Goal: Check status: Check status

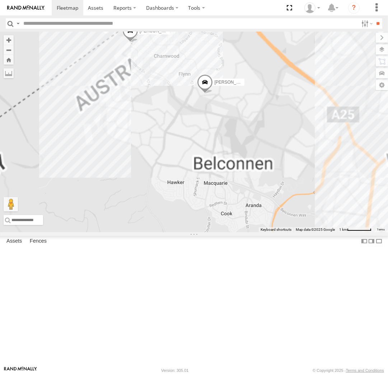
drag, startPoint x: 209, startPoint y: 135, endPoint x: 312, endPoint y: 168, distance: 108.5
click at [312, 168] on div "Michael Daniel Triton Peter Kyle Andrew Chris Jamie Tom" at bounding box center [194, 132] width 388 height 201
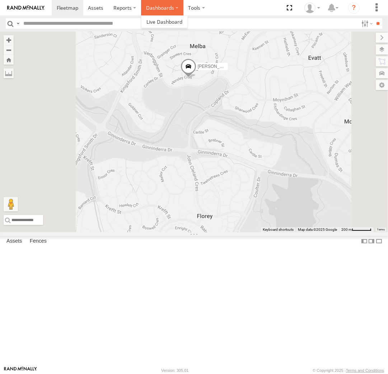
click at [156, 8] on label "Dashboards" at bounding box center [162, 7] width 42 height 15
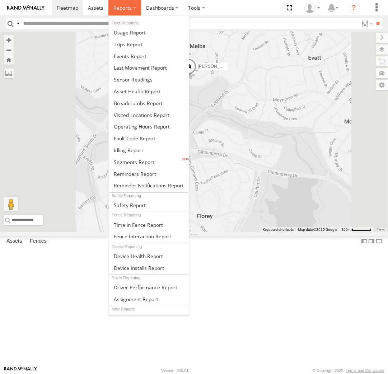
click at [135, 10] on label at bounding box center [124, 7] width 33 height 15
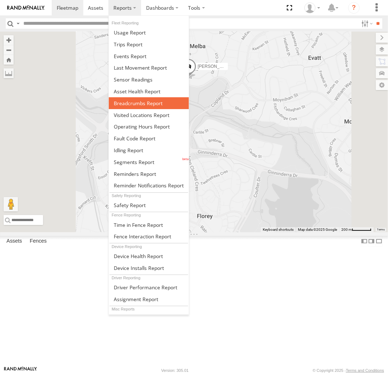
click at [136, 100] on span at bounding box center [138, 103] width 49 height 7
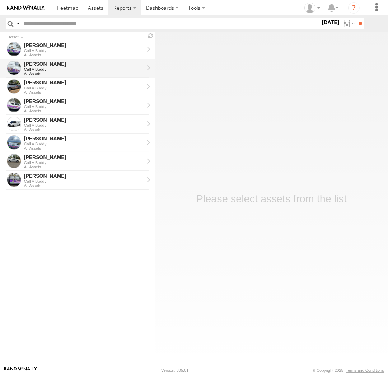
click at [51, 64] on div "[PERSON_NAME]" at bounding box center [84, 64] width 120 height 6
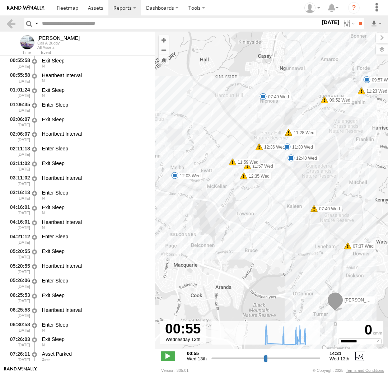
select select "**********"
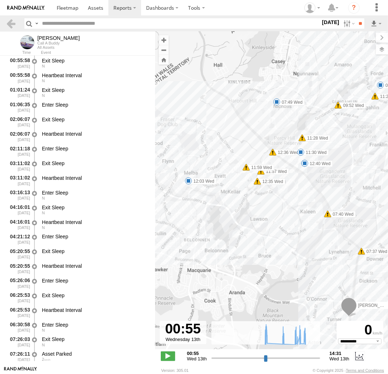
drag, startPoint x: 186, startPoint y: 191, endPoint x: 231, endPoint y: 205, distance: 46.6
click at [231, 205] on div "Peter 07:37 Wed 07:40 Wed 07:49 Wed 09:52 Wed 09:57 Wed 11:23 Wed 11:28 Wed 11:…" at bounding box center [271, 194] width 233 height 325
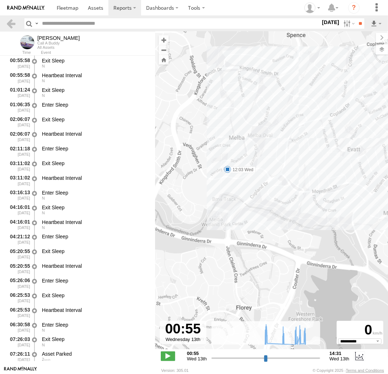
click at [228, 171] on span at bounding box center [227, 169] width 7 height 7
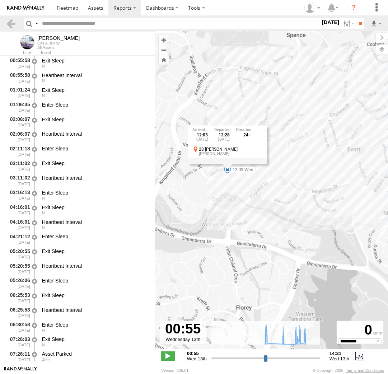
click at [228, 164] on div "12:03 Wed 13th Aug 12:28 Wed 13th Aug 24 28 Horsley Cres Melba" at bounding box center [227, 145] width 79 height 38
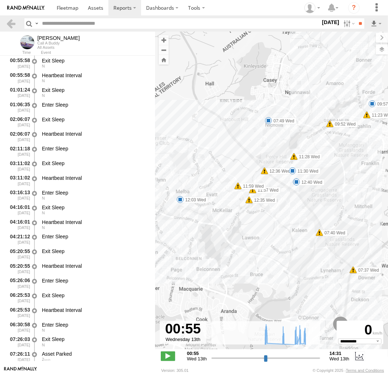
drag, startPoint x: 319, startPoint y: 207, endPoint x: 266, endPoint y: 227, distance: 57.3
click at [266, 227] on div "Peter 07:37 Wed 07:40 Wed 07:49 Wed 09:52 Wed 09:57 Wed 11:23 Wed 11:28 Wed 11:…" at bounding box center [271, 194] width 233 height 325
click at [270, 121] on span at bounding box center [268, 121] width 7 height 7
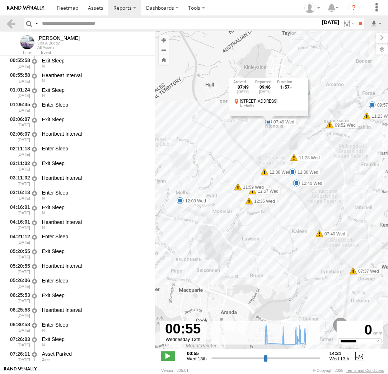
click at [270, 116] on div "07:49 Wed 13th Aug 09:46 Wed 13th Aug 1 57 105 Kelleway Ave Nicholls" at bounding box center [268, 97] width 79 height 38
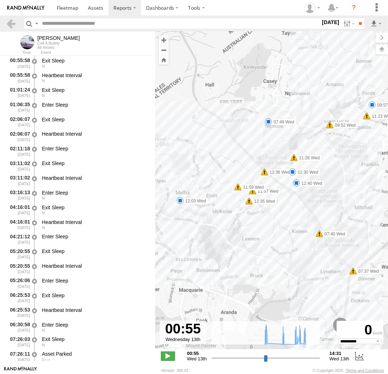
click at [374, 105] on span at bounding box center [372, 104] width 7 height 7
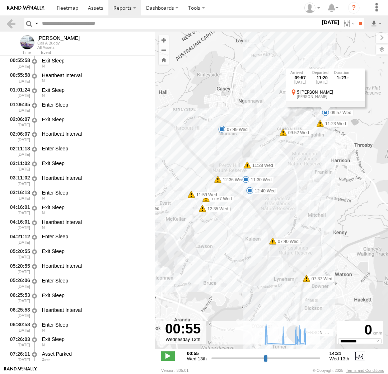
drag, startPoint x: 346, startPoint y: 105, endPoint x: 298, endPoint y: 113, distance: 48.5
click at [298, 113] on div "Peter 07:37 Wed 07:40 Wed 07:49 Wed 09:52 Wed 09:57 Wed 11:23 Wed 11:28 Wed 11:…" at bounding box center [271, 194] width 233 height 325
click at [326, 107] on div "09:57 Wed 13th Aug 11:20 Wed 13th Aug 1 23 5 Sykes Pl Forde" at bounding box center [325, 88] width 79 height 38
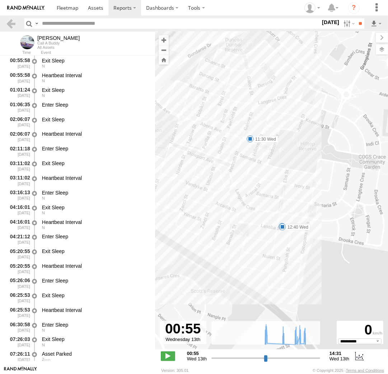
click at [250, 140] on span at bounding box center [250, 138] width 7 height 7
click at [263, 155] on div "Peter 07:37 Wed 07:40 Wed 07:49 Wed 09:52 Wed 09:57 Wed 11:23 Wed 11:28 Wed 11:…" at bounding box center [271, 194] width 233 height 325
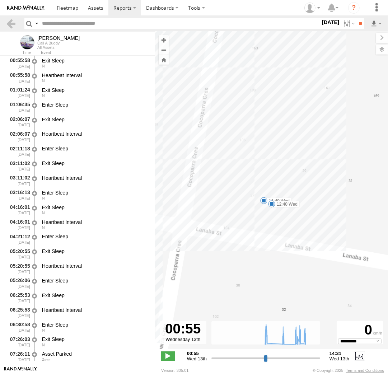
click at [271, 204] on span at bounding box center [271, 203] width 7 height 7
click at [271, 199] on div "12:40 Wed 13th Aug 27 Lanaba St Crace" at bounding box center [271, 179] width 79 height 38
click at [264, 201] on span at bounding box center [263, 200] width 7 height 7
click at [264, 195] on div "11:40 Wed 13th Aug 11:53 Wed 13th Aug 13 27 Lanaba St Crace" at bounding box center [263, 176] width 79 height 38
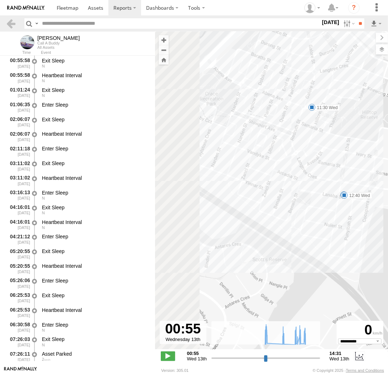
drag, startPoint x: 265, startPoint y: 226, endPoint x: 365, endPoint y: 182, distance: 108.8
click at [365, 182] on div "Peter 07:37 Wed 07:40 Wed 07:49 Wed 09:52 Wed 09:57 Wed 11:23 Wed 11:28 Wed 11:…" at bounding box center [271, 194] width 233 height 325
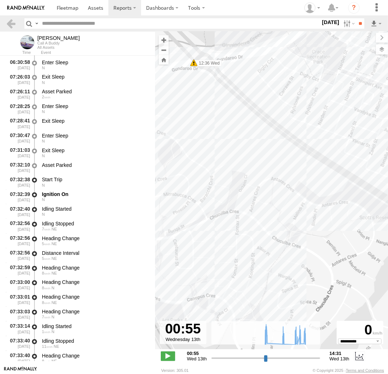
scroll to position [294, 0]
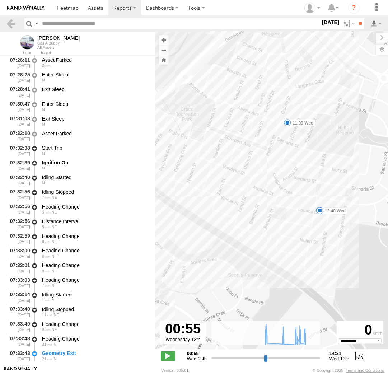
drag, startPoint x: 293, startPoint y: 186, endPoint x: 159, endPoint y: 243, distance: 145.7
click at [159, 243] on div "Peter 07:37 Wed 07:40 Wed 07:49 Wed 09:52 Wed 09:57 Wed 11:23 Wed 11:28 Wed 11:…" at bounding box center [271, 194] width 233 height 325
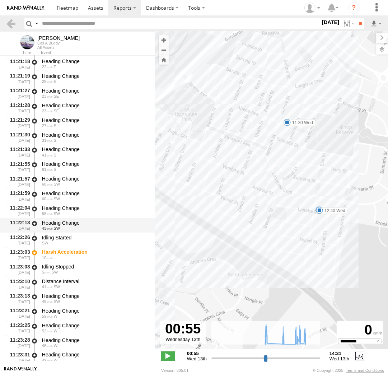
scroll to position [5369, 0]
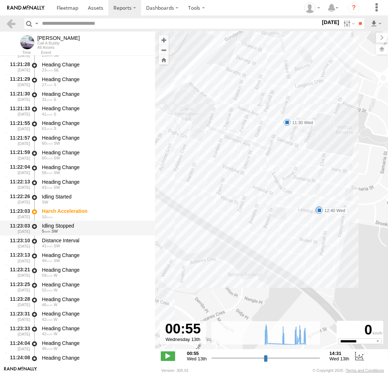
click at [85, 226] on div "Idling Stopped" at bounding box center [95, 226] width 106 height 6
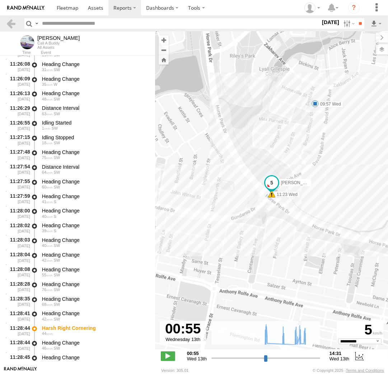
scroll to position [5863, 0]
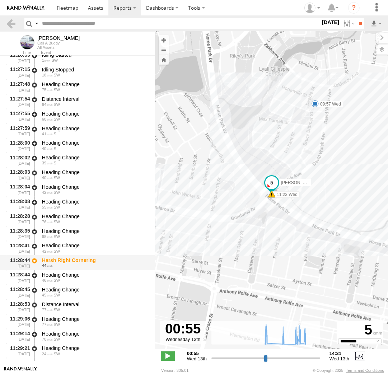
click at [79, 265] on div "44" at bounding box center [95, 265] width 106 height 4
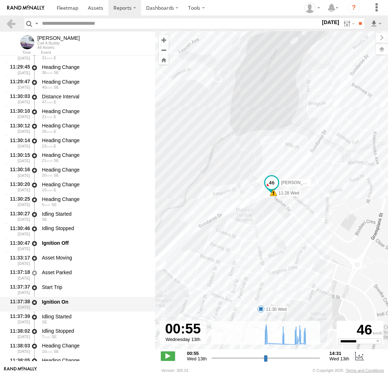
scroll to position [6423, 0]
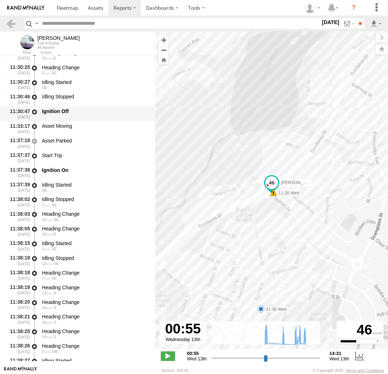
click at [71, 111] on div "Ignition Off" at bounding box center [95, 111] width 106 height 6
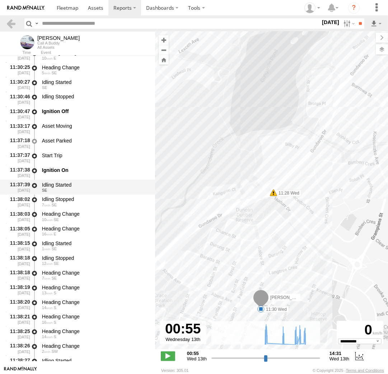
click at [72, 181] on div "11:37:39 13/08/2025 Idling Started SE" at bounding box center [77, 187] width 155 height 15
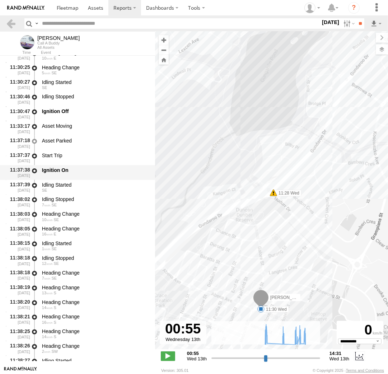
click at [74, 176] on div "Ignition On" at bounding box center [95, 172] width 108 height 13
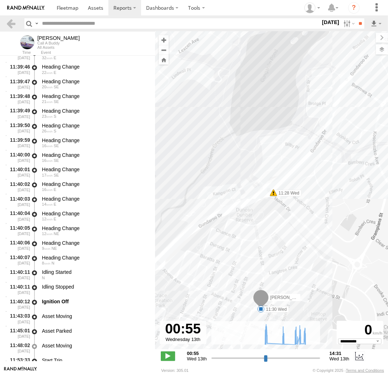
scroll to position [7016, 0]
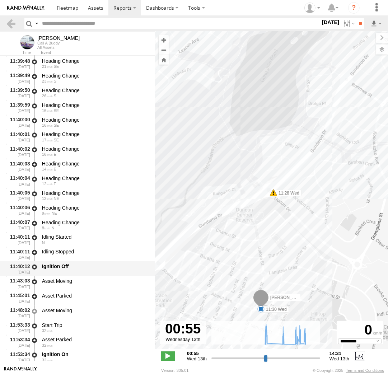
click at [71, 269] on div "Ignition Off" at bounding box center [95, 266] width 106 height 6
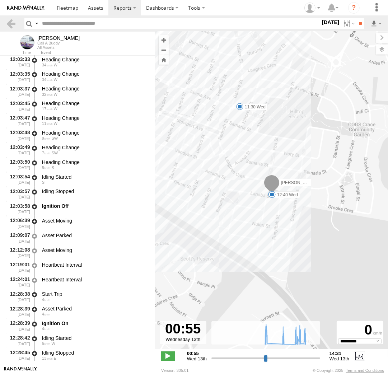
scroll to position [9488, 0]
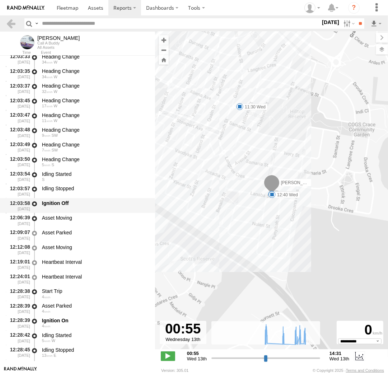
click at [82, 210] on div "Ignition Off" at bounding box center [95, 205] width 108 height 13
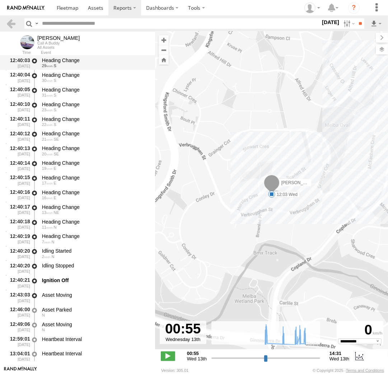
scroll to position [12322, 0]
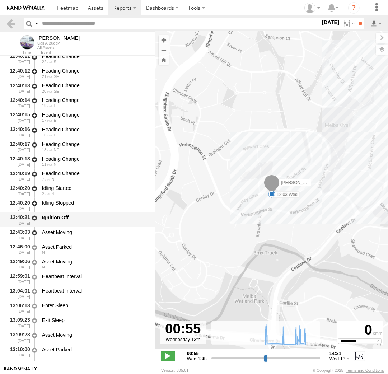
click at [80, 216] on div "Ignition Off" at bounding box center [95, 217] width 106 height 6
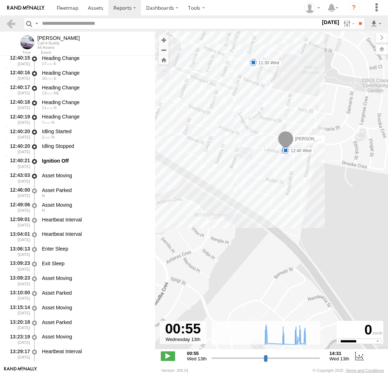
scroll to position [12378, 0]
click at [74, 163] on div "Ignition Off" at bounding box center [95, 161] width 106 height 6
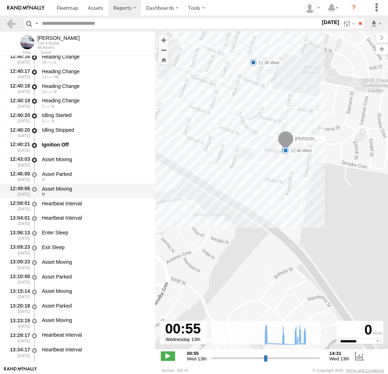
scroll to position [12411, 0]
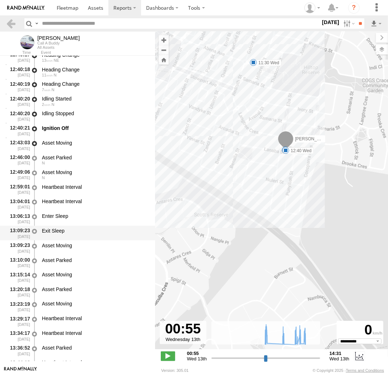
click at [73, 228] on div "Exit Sleep" at bounding box center [95, 233] width 108 height 13
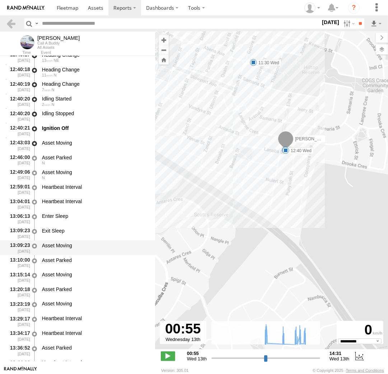
click at [73, 242] on div "Asset Moving" at bounding box center [95, 247] width 108 height 13
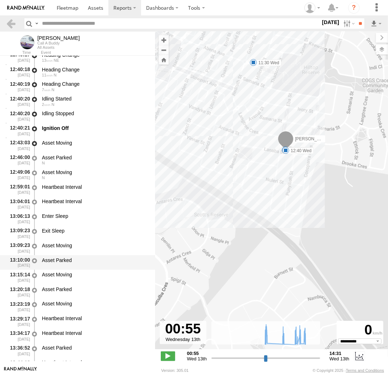
click at [77, 263] on div "Asset Parked" at bounding box center [95, 260] width 106 height 6
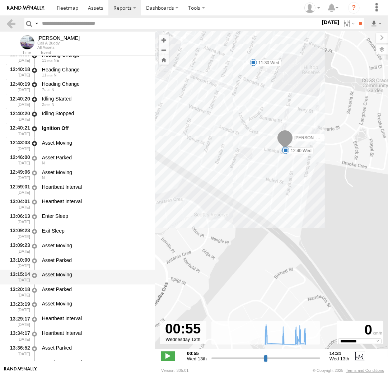
click at [79, 276] on div "Asset Moving" at bounding box center [95, 275] width 106 height 6
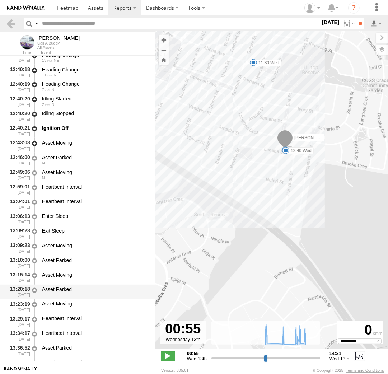
click at [80, 290] on div "Asset Parked" at bounding box center [95, 289] width 106 height 6
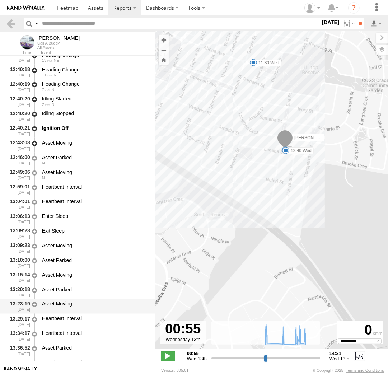
click at [80, 302] on div "Asset Moving" at bounding box center [95, 306] width 108 height 13
click at [82, 317] on div "Heartbeat Interval" at bounding box center [95, 319] width 106 height 6
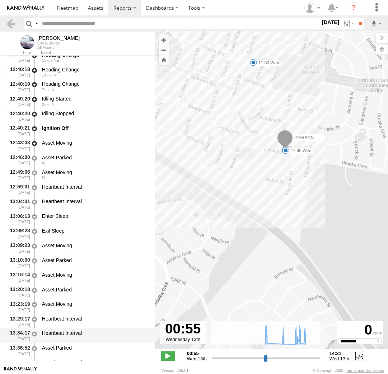
click at [83, 332] on div "Heartbeat Interval" at bounding box center [95, 335] width 108 height 13
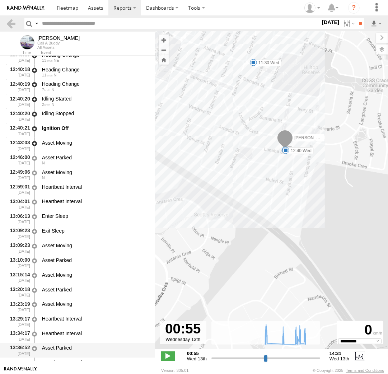
click at [75, 347] on div "Asset Parked" at bounding box center [95, 348] width 106 height 6
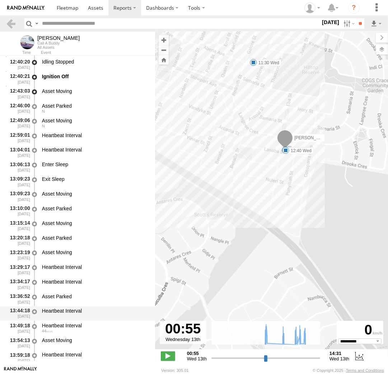
scroll to position [12477, 0]
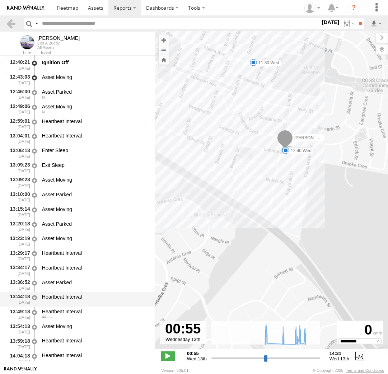
click at [87, 305] on div "Heartbeat Interval" at bounding box center [95, 299] width 108 height 13
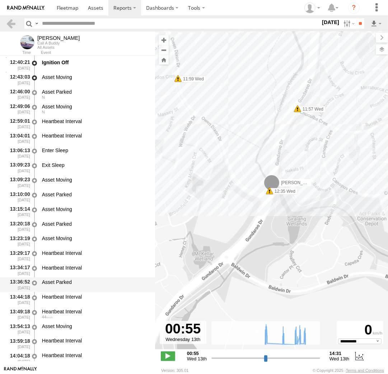
click at [76, 287] on div "Asset Parked" at bounding box center [95, 284] width 108 height 13
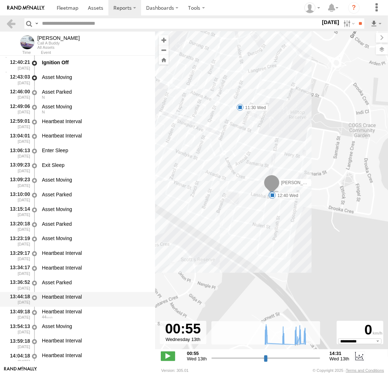
click at [78, 294] on div "Heartbeat Interval" at bounding box center [95, 299] width 108 height 13
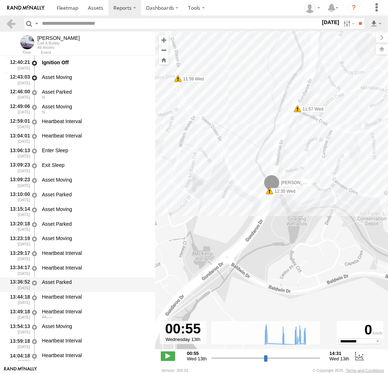
click at [78, 284] on div "Asset Parked" at bounding box center [95, 282] width 106 height 6
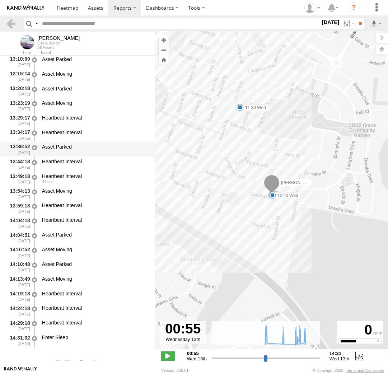
scroll to position [12642, 0]
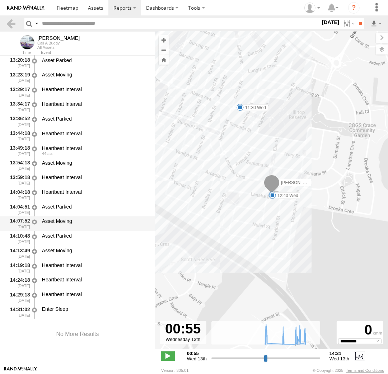
click at [80, 225] on div "Asset Moving" at bounding box center [95, 223] width 108 height 13
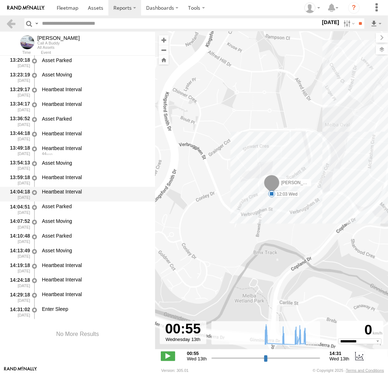
click at [76, 191] on div "Heartbeat Interval" at bounding box center [95, 192] width 106 height 6
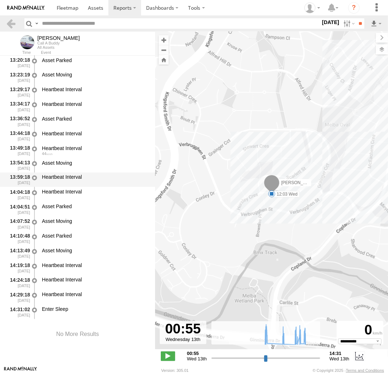
click at [80, 180] on div "Heartbeat Interval" at bounding box center [95, 177] width 106 height 6
click at [77, 163] on div "Asset Moving" at bounding box center [95, 163] width 106 height 6
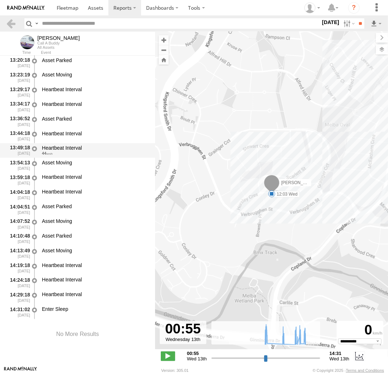
click at [76, 150] on div "Heartbeat Interval" at bounding box center [95, 148] width 106 height 6
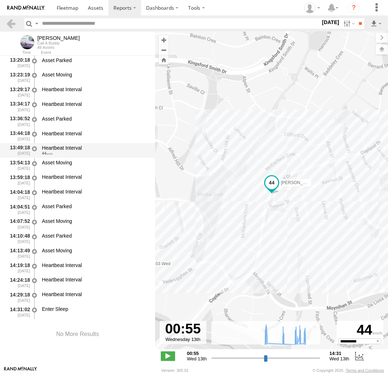
click at [75, 153] on div "44" at bounding box center [95, 153] width 106 height 4
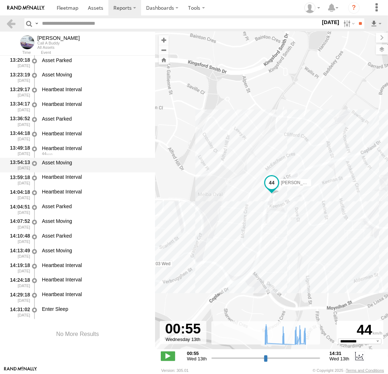
click at [75, 163] on div "Asset Moving" at bounding box center [95, 163] width 106 height 6
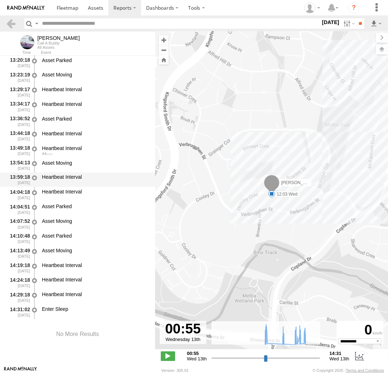
click at [80, 175] on div "Heartbeat Interval" at bounding box center [95, 177] width 106 height 6
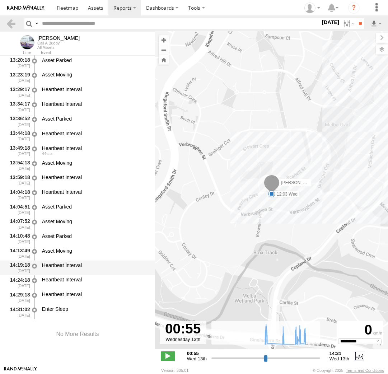
click at [60, 263] on div "Heartbeat Interval" at bounding box center [95, 265] width 106 height 6
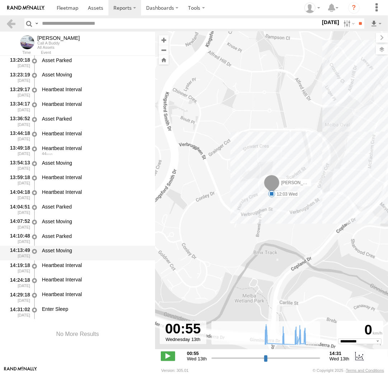
click at [66, 248] on div "Asset Moving" at bounding box center [95, 251] width 106 height 6
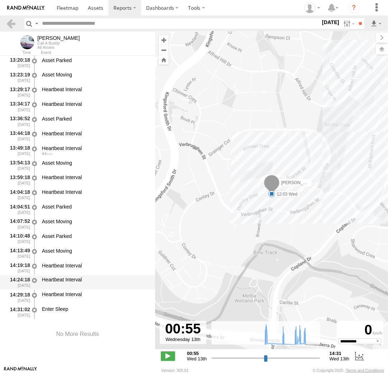
click at [70, 276] on div "Heartbeat Interval" at bounding box center [95, 282] width 108 height 13
click at [68, 297] on div "Heartbeat Interval" at bounding box center [95, 294] width 106 height 6
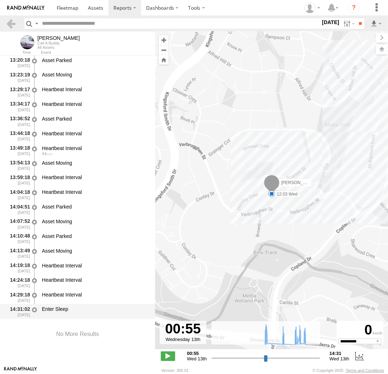
click at [66, 306] on div "Enter Sleep" at bounding box center [95, 309] width 106 height 6
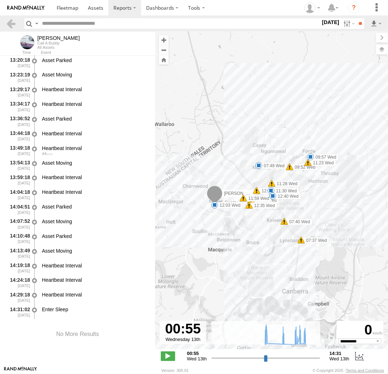
click at [224, 10] on section at bounding box center [219, 7] width 335 height 15
click at [71, 8] on span at bounding box center [68, 7] width 22 height 7
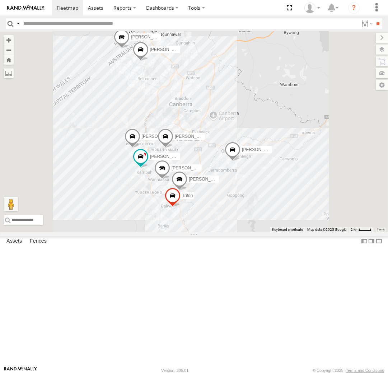
drag, startPoint x: 333, startPoint y: 236, endPoint x: 313, endPoint y: 231, distance: 20.0
click at [313, 231] on div "Michael Daniel Triton Peter Kyle Andrew Chris Jamie Tom" at bounding box center [194, 132] width 388 height 201
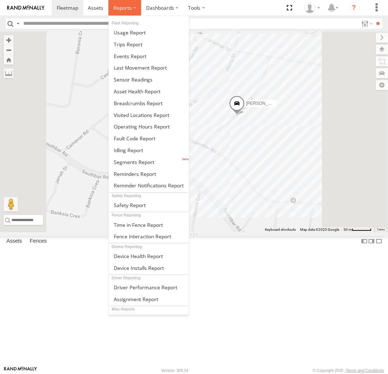
click at [127, 9] on span at bounding box center [122, 7] width 18 height 7
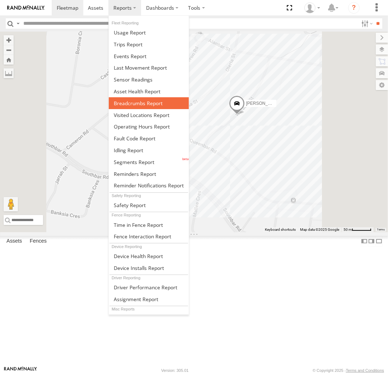
click at [135, 102] on span at bounding box center [138, 103] width 49 height 7
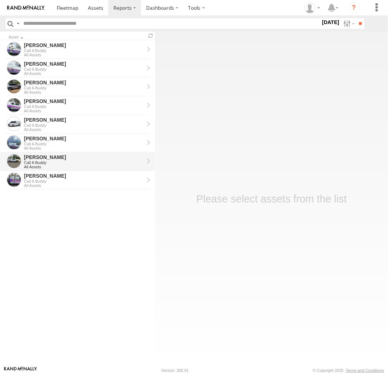
click at [41, 160] on div "[PERSON_NAME]" at bounding box center [84, 157] width 120 height 6
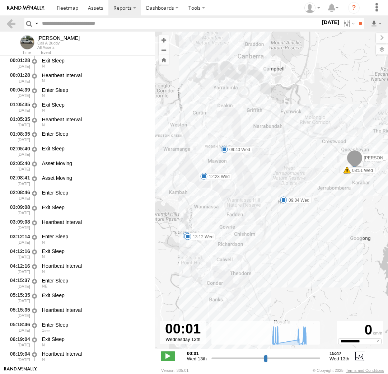
select select "**********"
click at [223, 149] on span at bounding box center [224, 149] width 7 height 7
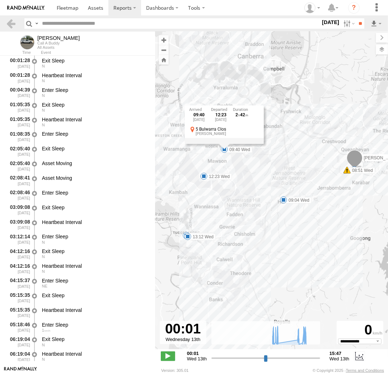
click at [223, 144] on div "09:40 Wed 13th Aug 12:23 Wed 13th Aug 2 42 5 Bulwarra Clos O'Malley" at bounding box center [224, 125] width 79 height 38
click at [189, 172] on div "Andrew 08:51 Wed 08:51 Wed 09:04 Wed 09:40 Wed 12:23 Wed 12:43 Wed 13:12 Wed 5 …" at bounding box center [271, 194] width 233 height 325
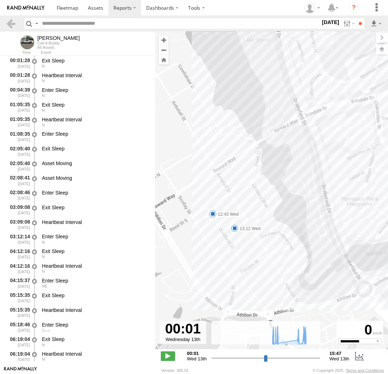
drag, startPoint x: 200, startPoint y: 223, endPoint x: 263, endPoint y: 186, distance: 73.7
click at [263, 186] on div "Andrew 08:51 Wed 08:51 Wed 09:04 Wed 09:40 Wed 12:23 Wed 12:43 Wed 13:12 Wed" at bounding box center [271, 194] width 233 height 325
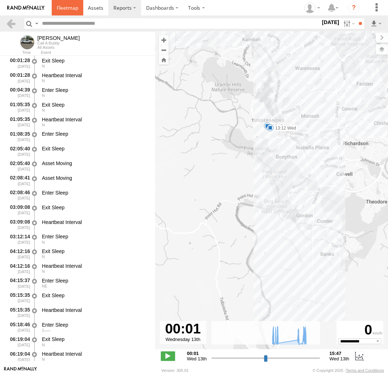
click at [62, 4] on link at bounding box center [68, 7] width 32 height 15
